Goal: Register for event/course

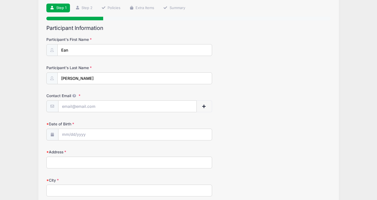
scroll to position [38, 0]
click at [146, 106] on input "Contact Email" at bounding box center [127, 106] width 138 height 12
type input "[EMAIL_ADDRESS][DOMAIN_NAME]"
type input "95 Coleytown Road"
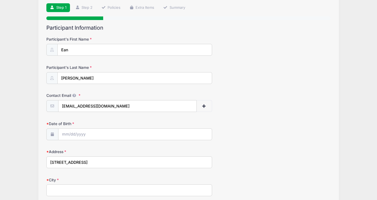
type input "Westport"
select select "CT"
type input "06880"
type input "(203) 859-4024"
click at [170, 133] on input "Date of Birth" at bounding box center [134, 135] width 153 height 12
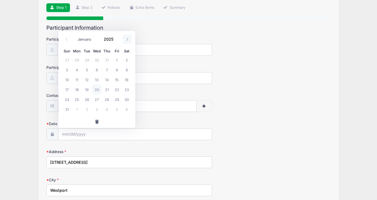
click at [126, 38] on icon at bounding box center [127, 40] width 4 height 4
select select "9"
click at [76, 68] on span "6" at bounding box center [77, 70] width 10 height 10
type input "10/06/2025"
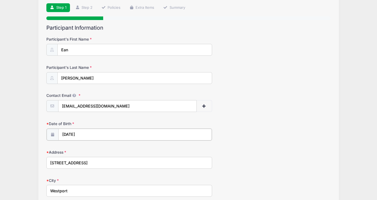
click at [88, 136] on input "10/06/2025" at bounding box center [134, 135] width 153 height 12
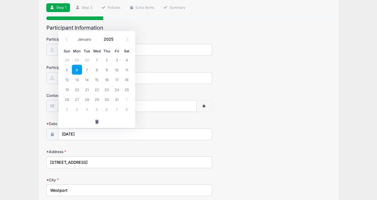
click at [119, 38] on div "January February March April May June July August September October November De…" at bounding box center [97, 37] width 52 height 9
click at [117, 41] on span at bounding box center [117, 41] width 4 height 4
click at [117, 39] on span at bounding box center [117, 41] width 4 height 4
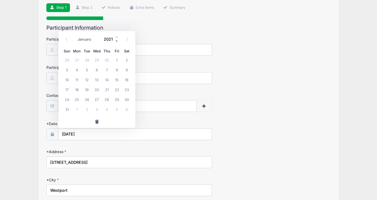
click at [117, 39] on span at bounding box center [117, 41] width 4 height 4
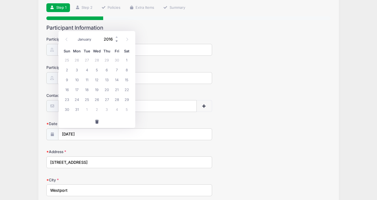
click at [117, 39] on span at bounding box center [117, 41] width 4 height 4
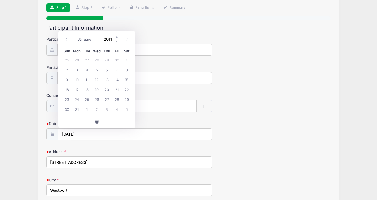
click at [117, 39] on span at bounding box center [117, 41] width 4 height 4
click at [101, 131] on input "10/06/2025" at bounding box center [134, 135] width 153 height 12
click at [89, 135] on input "10/06/2025" at bounding box center [134, 135] width 153 height 12
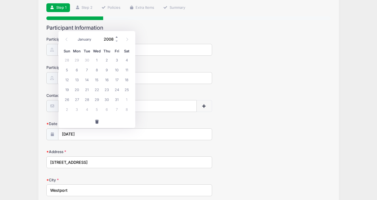
click at [115, 38] on span at bounding box center [117, 37] width 4 height 4
type input "2009"
click at [80, 130] on input "10/06/2025" at bounding box center [134, 135] width 153 height 12
click at [81, 137] on input "10/06/2025" at bounding box center [134, 135] width 153 height 12
click at [96, 119] on button "button" at bounding box center [96, 122] width 77 height 12
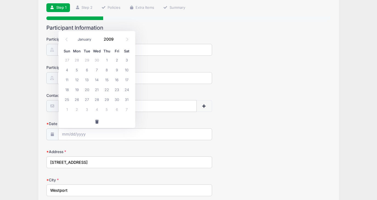
type input "2025"
click at [90, 137] on input "Date of Birth" at bounding box center [134, 135] width 153 height 12
click at [70, 133] on input "Date of Birth" at bounding box center [134, 135] width 153 height 12
click at [127, 38] on icon at bounding box center [127, 40] width 4 height 4
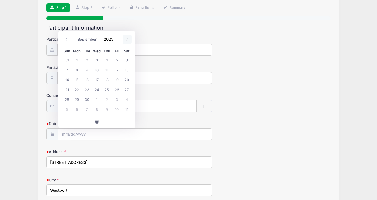
select select "9"
click at [77, 70] on span "6" at bounding box center [77, 70] width 10 height 10
type input "10/06/2025"
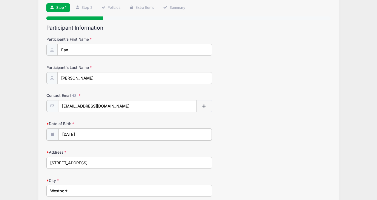
click at [87, 135] on input "10/06/2025" at bounding box center [134, 135] width 153 height 12
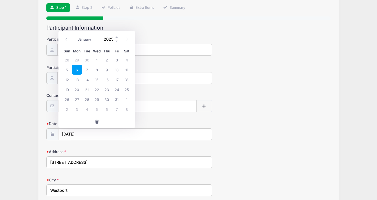
click at [111, 38] on input "2025" at bounding box center [110, 39] width 18 height 8
click at [115, 41] on span at bounding box center [117, 41] width 4 height 4
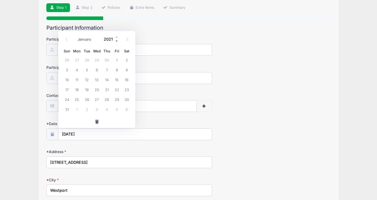
click at [115, 41] on span at bounding box center [117, 41] width 4 height 4
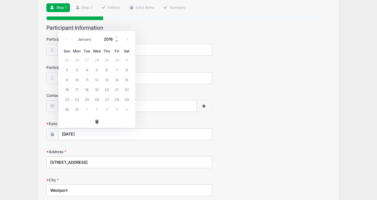
click at [115, 41] on span at bounding box center [117, 41] width 4 height 4
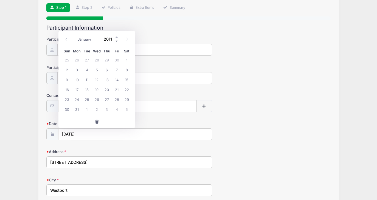
click at [115, 41] on span at bounding box center [117, 41] width 4 height 4
type input "2008"
click at [127, 38] on icon at bounding box center [127, 40] width 4 height 4
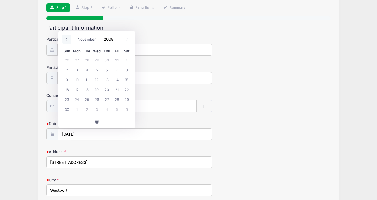
click at [68, 39] on icon at bounding box center [67, 40] width 4 height 4
select select "9"
click at [107, 38] on input "2008" at bounding box center [110, 39] width 18 height 8
click at [85, 134] on input "10/06/2025" at bounding box center [134, 135] width 153 height 12
click at [81, 135] on input "10/06/2025" at bounding box center [134, 135] width 153 height 12
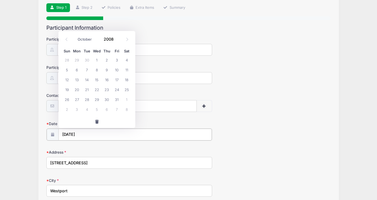
click at [64, 134] on input "10/06/2025" at bounding box center [134, 135] width 153 height 12
click at [83, 132] on input "10/06/2025" at bounding box center [134, 135] width 153 height 12
click at [119, 18] on div at bounding box center [188, 18] width 284 height 4
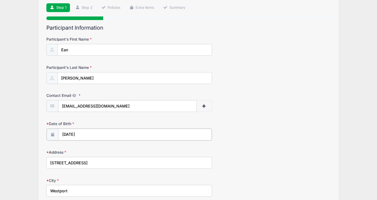
type input "2025"
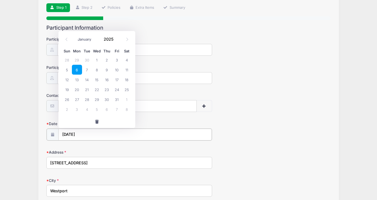
click at [90, 132] on input "10/06/2025" at bounding box center [134, 135] width 153 height 12
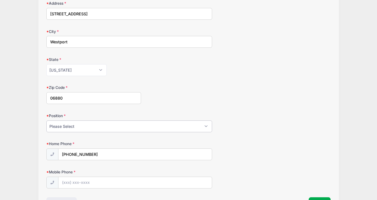
click at [83, 129] on select "Please Select Goalie Middie Defense Attack FOGO LSM" at bounding box center [129, 126] width 166 height 12
select select "Middie"
click at [103, 156] on input "(203) 859-4024" at bounding box center [134, 155] width 153 height 12
type input "(917) 658-7974"
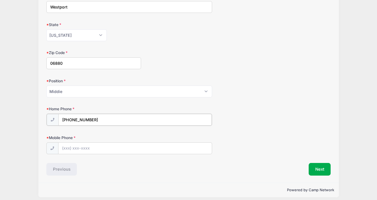
scroll to position [226, 0]
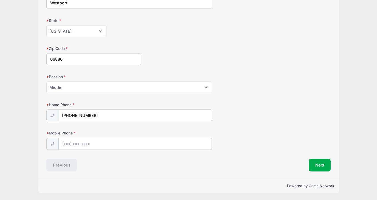
click at [91, 143] on input "Mobile Phone" at bounding box center [134, 144] width 153 height 12
type input "(917) 658-7974"
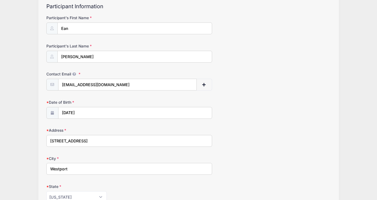
scroll to position [50, 0]
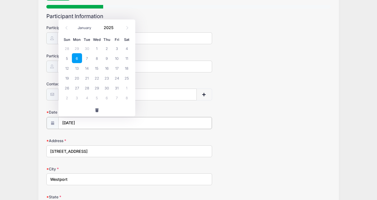
click at [198, 121] on input "10/06/2025" at bounding box center [134, 123] width 153 height 12
click at [116, 29] on span at bounding box center [117, 29] width 4 height 4
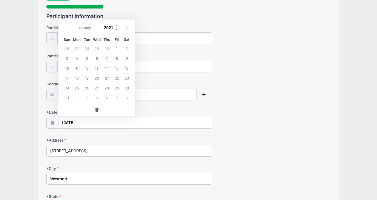
click at [116, 29] on span at bounding box center [117, 29] width 4 height 4
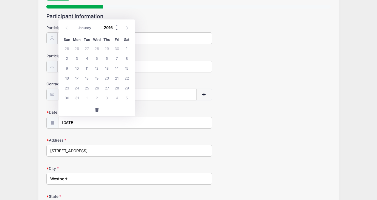
click at [116, 29] on span at bounding box center [117, 29] width 4 height 4
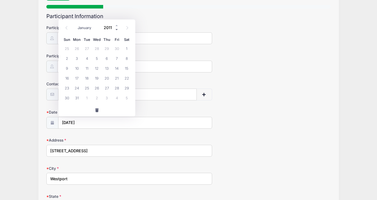
click at [116, 29] on span at bounding box center [117, 29] width 4 height 4
click at [108, 26] on input "2008" at bounding box center [110, 27] width 18 height 8
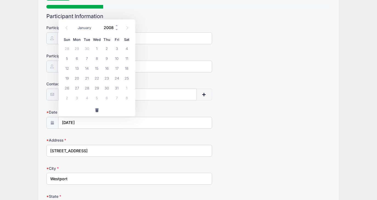
click at [108, 26] on input "2008" at bounding box center [110, 27] width 18 height 8
click at [52, 122] on icon at bounding box center [52, 123] width 4 height 4
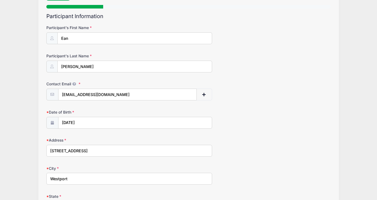
click at [52, 122] on icon at bounding box center [52, 123] width 4 height 4
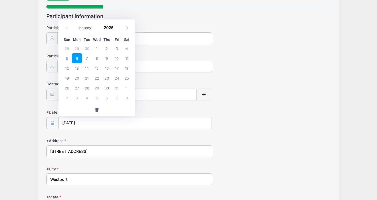
click at [76, 121] on input "10/06/2025" at bounding box center [134, 123] width 153 height 12
click at [83, 122] on input "10/06/2025" at bounding box center [134, 123] width 153 height 12
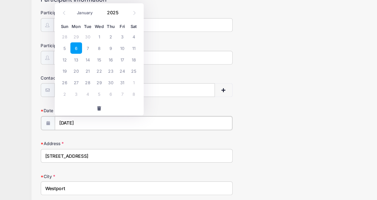
click at [87, 120] on input "10/06/2025" at bounding box center [134, 123] width 153 height 12
click at [85, 28] on select "January February March April May June July August September October November De…" at bounding box center [87, 27] width 24 height 7
click at [90, 27] on select "January February March April May June July August September October November De…" at bounding box center [87, 27] width 24 height 7
click at [111, 26] on input "2025" at bounding box center [110, 27] width 18 height 8
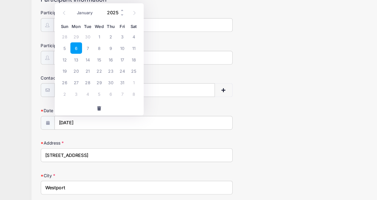
click at [111, 26] on input "2025" at bounding box center [110, 27] width 18 height 8
click at [116, 25] on span at bounding box center [117, 25] width 4 height 4
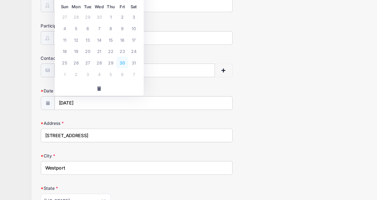
scroll to position [56, 0]
click at [92, 117] on input "10/06/2025" at bounding box center [134, 117] width 153 height 12
click at [86, 116] on input "10/06/2025" at bounding box center [134, 117] width 153 height 12
click at [83, 117] on input "10/06/2025" at bounding box center [134, 117] width 153 height 12
click at [81, 117] on input "10/06/2025" at bounding box center [134, 117] width 153 height 12
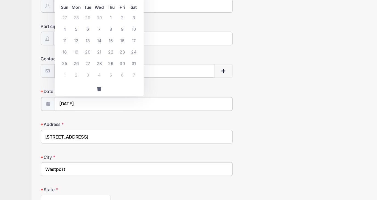
click at [76, 117] on input "10/06/2025" at bounding box center [134, 117] width 153 height 12
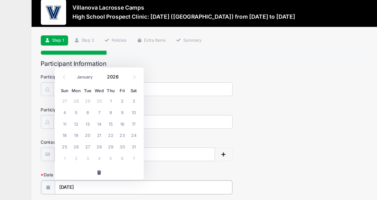
scroll to position [10, 0]
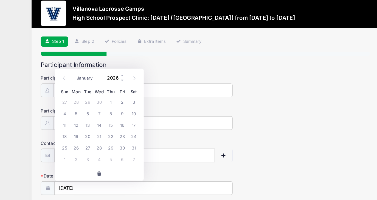
click at [110, 68] on input "2026" at bounding box center [110, 67] width 18 height 8
click at [115, 69] on span at bounding box center [117, 69] width 4 height 4
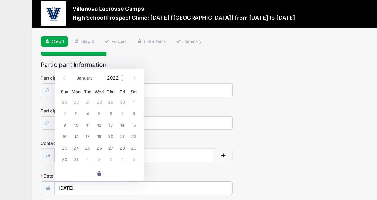
click at [115, 69] on span at bounding box center [117, 69] width 4 height 4
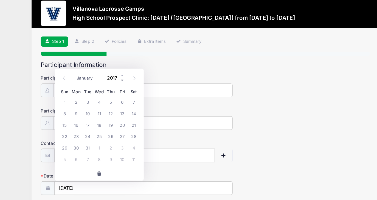
click at [115, 69] on span at bounding box center [117, 69] width 4 height 4
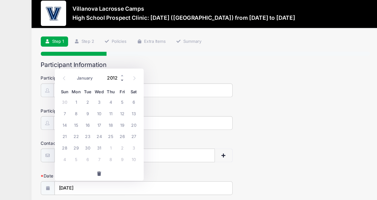
click at [115, 69] on span at bounding box center [117, 69] width 4 height 4
type input "2008"
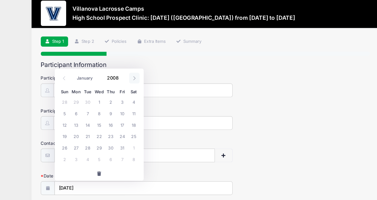
click at [127, 67] on icon at bounding box center [127, 68] width 4 height 4
click at [65, 66] on icon at bounding box center [67, 68] width 4 height 4
select select "9"
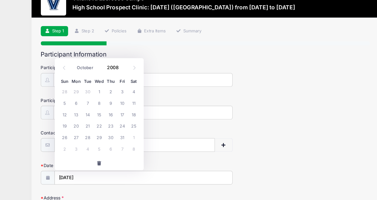
scroll to position [19, 0]
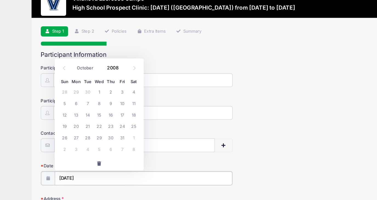
click at [73, 153] on input "10/06/2025" at bounding box center [134, 154] width 153 height 12
click at [82, 155] on input "10/06/2025" at bounding box center [134, 154] width 153 height 12
click at [133, 30] on link "Extra Items" at bounding box center [142, 27] width 32 height 9
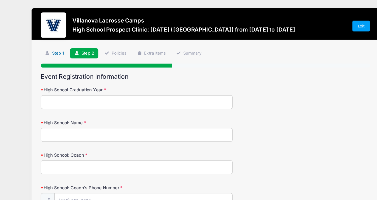
click at [62, 46] on link "Step 1" at bounding box center [58, 46] width 24 height 9
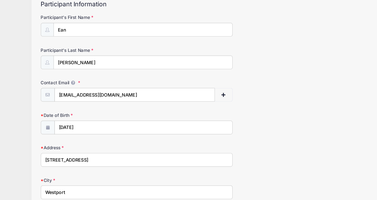
scroll to position [37, 0]
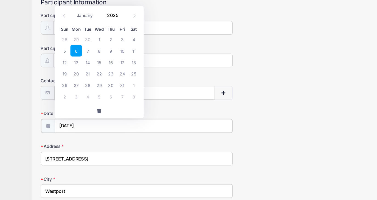
click at [89, 135] on input "10/06/2025" at bounding box center [134, 136] width 153 height 12
click at [114, 40] on input "2025" at bounding box center [110, 40] width 18 height 8
click at [117, 42] on span at bounding box center [117, 42] width 4 height 4
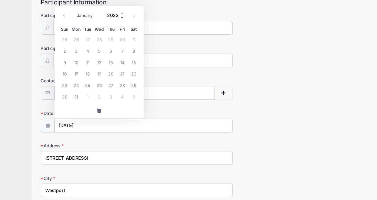
click at [117, 42] on span at bounding box center [117, 42] width 4 height 4
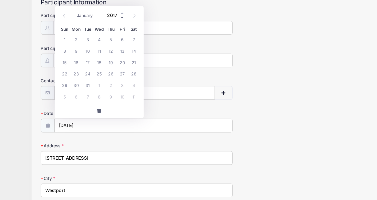
click at [117, 42] on span at bounding box center [117, 42] width 4 height 4
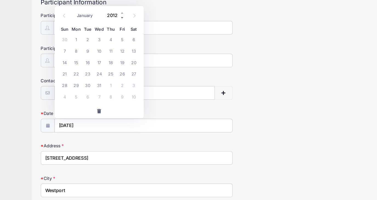
click at [117, 42] on span at bounding box center [117, 42] width 4 height 4
click at [116, 42] on span at bounding box center [117, 42] width 4 height 4
type input "2008"
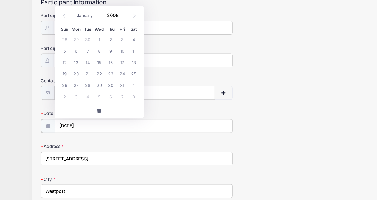
click at [98, 133] on input "10/06/2025" at bounding box center [134, 136] width 153 height 12
click at [75, 70] on span "6" at bounding box center [77, 71] width 10 height 10
type input "10/06/2008"
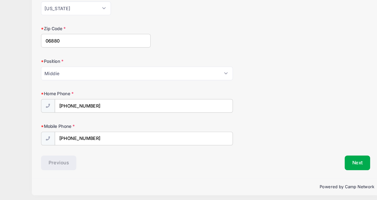
scroll to position [226, 0]
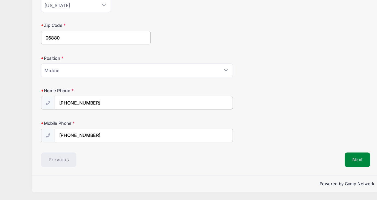
click at [317, 161] on button "Next" at bounding box center [319, 165] width 22 height 13
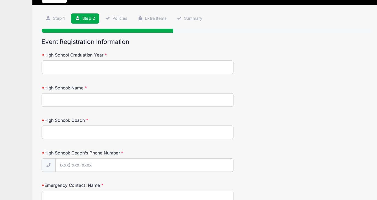
scroll to position [4, 0]
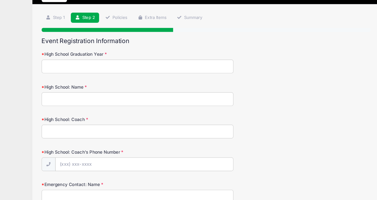
click at [151, 85] on input "High School Graduation Year" at bounding box center [129, 85] width 166 height 12
type input "2027"
click at [125, 115] on input "High School: Name" at bounding box center [129, 113] width 166 height 12
type input "Staples High School"
click at [101, 139] on input "High School: Coach" at bounding box center [129, 141] width 166 height 12
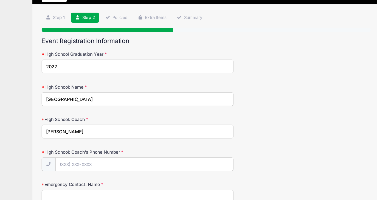
type input "Will Koshansky"
click at [71, 168] on input "High School: Coach's Phone Number" at bounding box center [134, 169] width 153 height 12
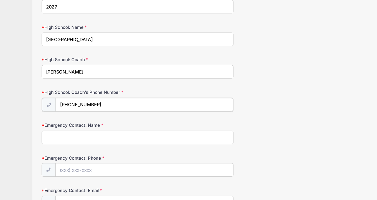
scroll to position [56, 0]
type input "(631) 241-5706"
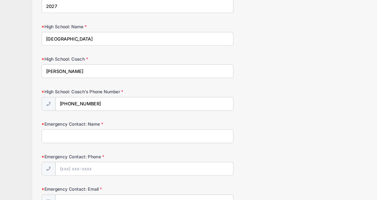
click at [58, 145] on input "Emergency Contact: Name" at bounding box center [129, 145] width 166 height 12
type input "Nancy Frankel"
click at [74, 173] on input "Emergency Contact: Phone" at bounding box center [134, 173] width 153 height 12
type input "(9"
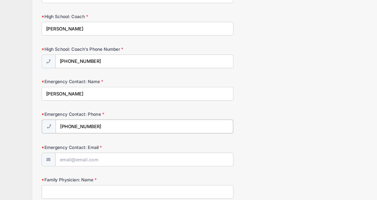
scroll to position [94, 0]
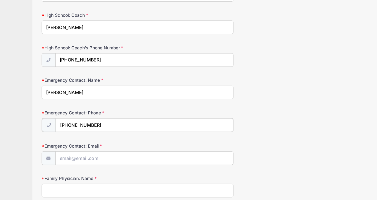
type input "(917) 658-7974"
click at [74, 163] on input "Emergency Contact: Email" at bounding box center [134, 163] width 153 height 12
type input "[EMAIL_ADDRESS][DOMAIN_NAME]"
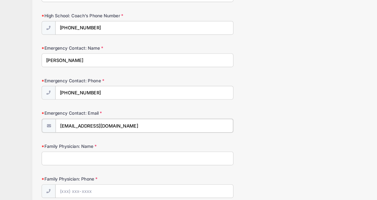
scroll to position [141, 0]
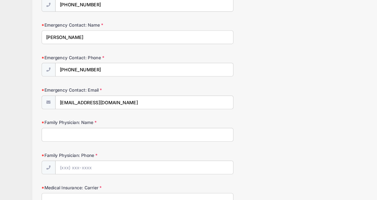
click at [82, 142] on input "Family Physician: Name" at bounding box center [129, 144] width 166 height 12
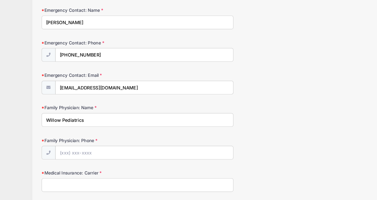
scroll to position [154, 0]
type input "Willow Pediatrics"
click at [65, 160] on input "Family Physician: Phone" at bounding box center [134, 159] width 153 height 12
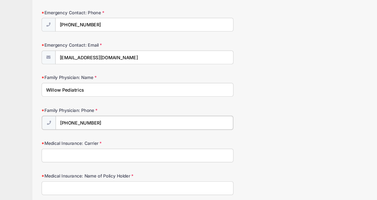
scroll to position [182, 0]
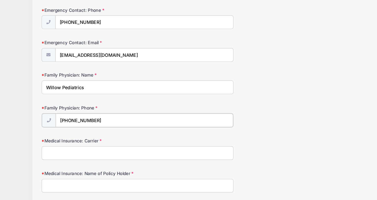
type input "(203) 319-3939"
click at [65, 157] on input "Medical Insurance: Carrier" at bounding box center [129, 159] width 166 height 12
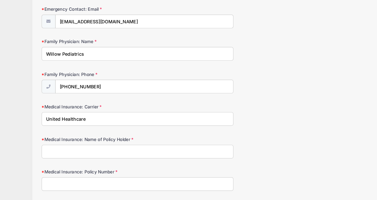
scroll to position [212, 0]
type input "United Healthcare"
click at [58, 154] on input "Medical Insurance: Name of Policy Holder" at bounding box center [129, 158] width 166 height 12
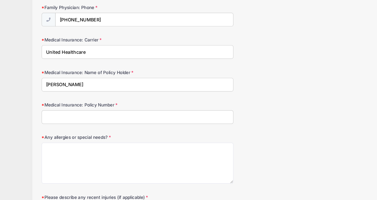
scroll to position [273, 0]
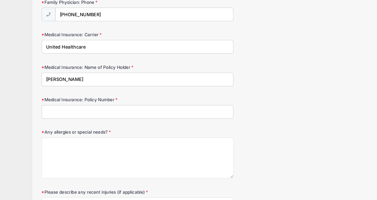
type input "Andrew Frankel"
click at [64, 124] on input "Medical Insurance: Policy Number" at bounding box center [129, 124] width 166 height 12
click at [74, 122] on input "Medical Insurance: Policy Number" at bounding box center [129, 124] width 166 height 12
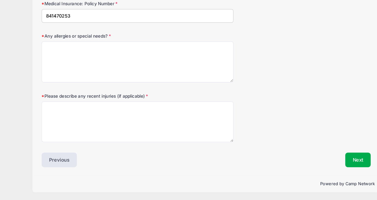
scroll to position [356, 0]
type input "841470253"
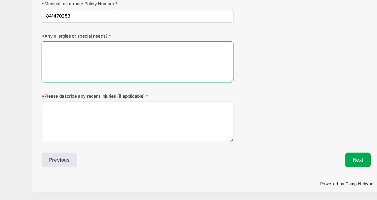
click at [67, 72] on textarea "Any allergies or special needs?" at bounding box center [129, 80] width 166 height 35
type textarea "None"
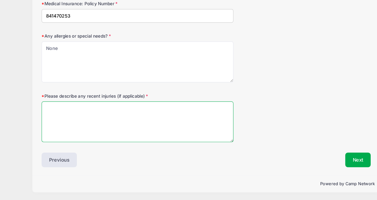
click at [61, 125] on textarea "Please describe any recent injuries (if applicable)" at bounding box center [129, 132] width 166 height 35
type textarea "None"
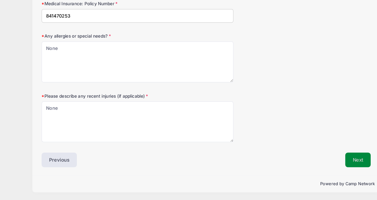
click at [317, 165] on button "Next" at bounding box center [319, 165] width 22 height 13
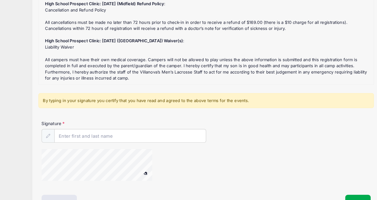
scroll to position [51, 0]
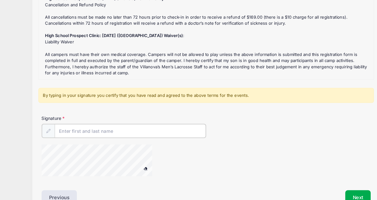
click at [133, 140] on input "Signature" at bounding box center [123, 140] width 131 height 12
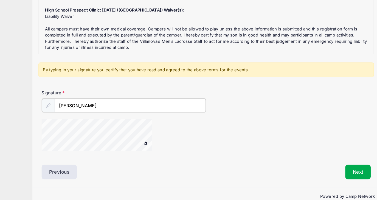
scroll to position [83, 0]
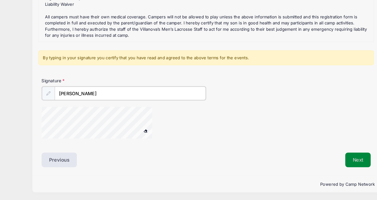
type input "Nancy Frankel"
click at [319, 163] on button "Next" at bounding box center [319, 164] width 22 height 13
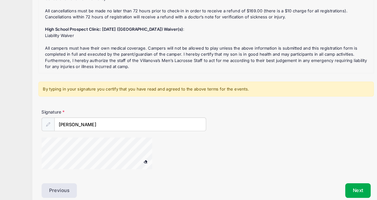
scroll to position [83, 0]
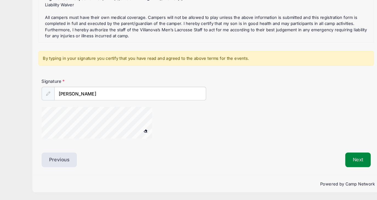
click at [326, 163] on button "Next" at bounding box center [319, 165] width 22 height 13
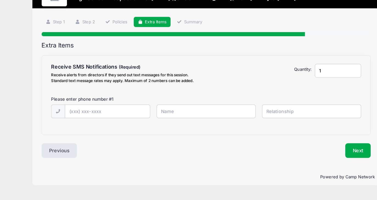
scroll to position [0, 0]
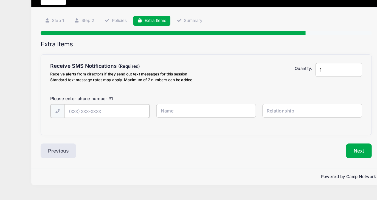
click at [0, 0] on input "text" at bounding box center [0, 0] width 0 height 0
click at [0, 0] on input "(917) 659-7974" at bounding box center [0, 0] width 0 height 0
type input "(917) 658--7974"
click at [0, 0] on input "text" at bounding box center [0, 0] width 0 height 0
type input "Nancy Frankel"
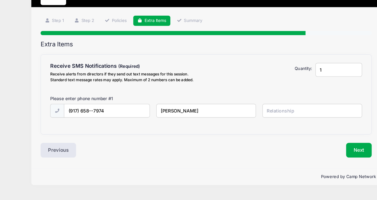
click at [0, 0] on input "text" at bounding box center [0, 0] width 0 height 0
type input "Mother"
click at [311, 157] on button "Next" at bounding box center [319, 157] width 22 height 13
click at [319, 157] on button "Next" at bounding box center [319, 157] width 22 height 13
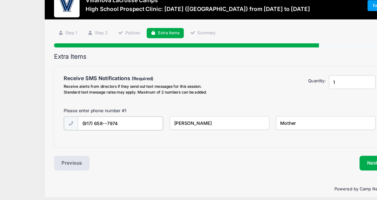
click at [0, 0] on input "(917) 658--7974" at bounding box center [0, 0] width 0 height 0
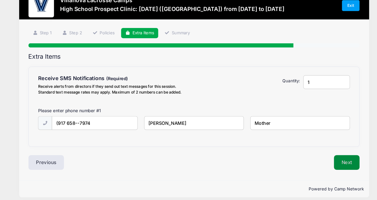
click at [319, 157] on button "Next" at bounding box center [319, 157] width 22 height 13
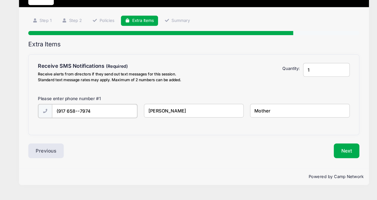
click at [0, 0] on input "(917 658--7974" at bounding box center [0, 0] width 0 height 0
click at [317, 158] on button "Next" at bounding box center [319, 157] width 22 height 13
click at [312, 157] on button "Next" at bounding box center [319, 157] width 22 height 13
click at [313, 157] on button "Next" at bounding box center [319, 157] width 22 height 13
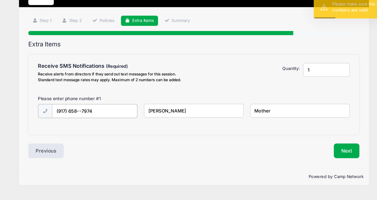
click at [0, 0] on input "(917) 658--7974" at bounding box center [0, 0] width 0 height 0
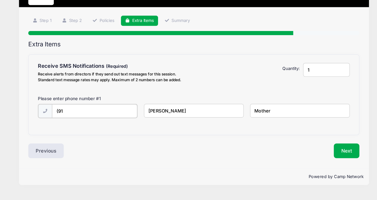
type input "(9"
type input "(917) 658-7974"
click at [0, 0] on input "Nancy Frankel" at bounding box center [0, 0] width 0 height 0
click at [316, 156] on button "Next" at bounding box center [319, 157] width 22 height 13
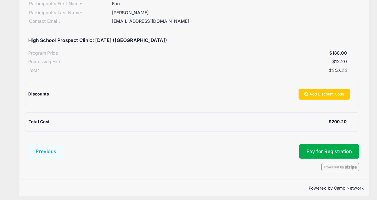
scroll to position [60, 0]
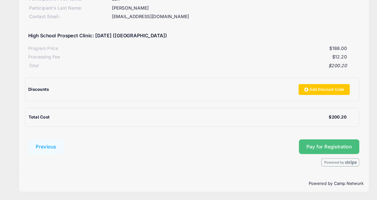
click at [303, 151] on button "Pay for Registration" at bounding box center [305, 154] width 52 height 13
